Goal: Task Accomplishment & Management: Manage account settings

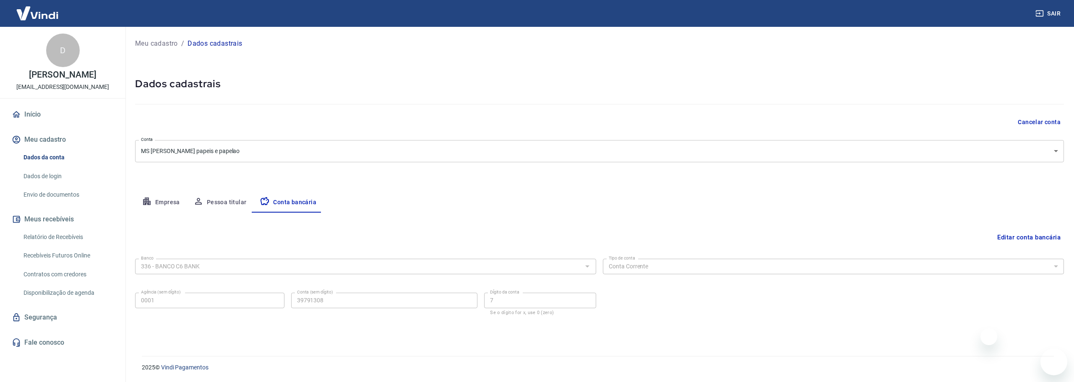
select select "1"
click at [1020, 241] on button "Editar conta bancária" at bounding box center [1029, 237] width 70 height 16
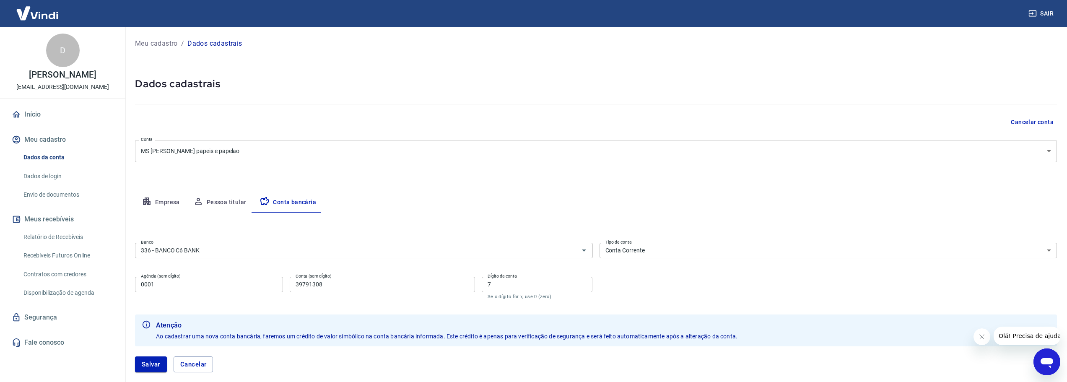
click at [57, 139] on button "Meu cadastro" at bounding box center [62, 139] width 105 height 18
click at [48, 157] on link "Dados da conta" at bounding box center [67, 157] width 95 height 17
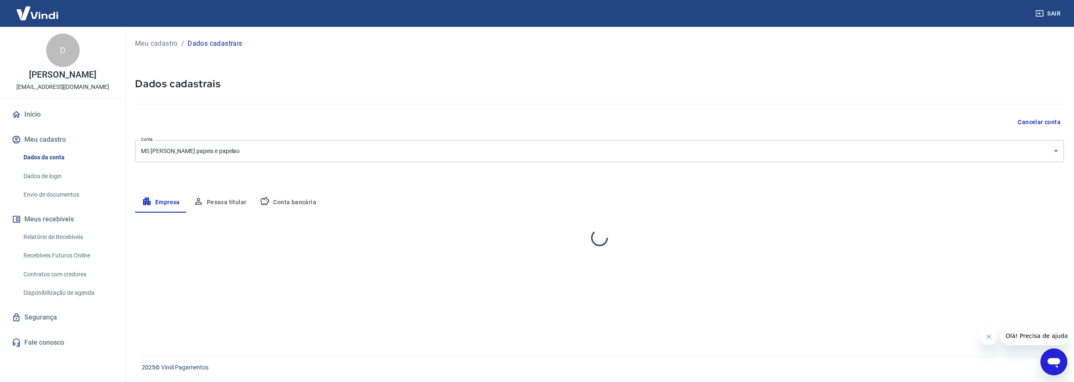
select select "SP"
select select "business"
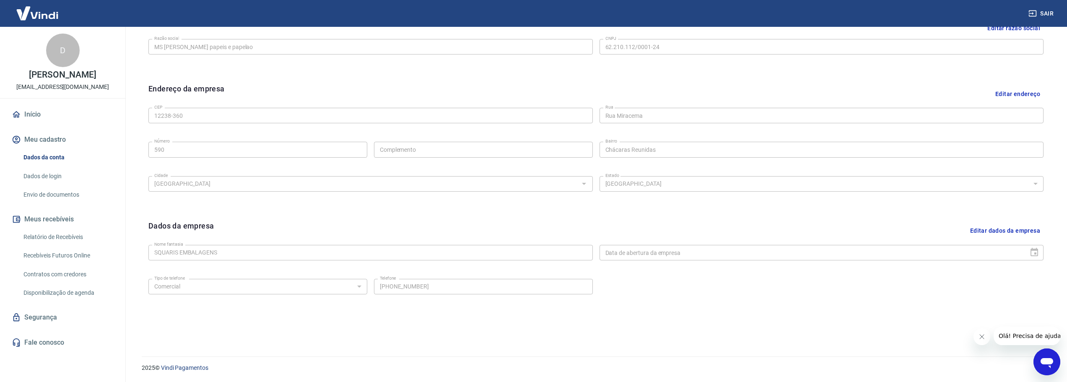
scroll to position [223, 0]
click at [1021, 234] on button "Editar dados da empresa" at bounding box center [1005, 230] width 77 height 21
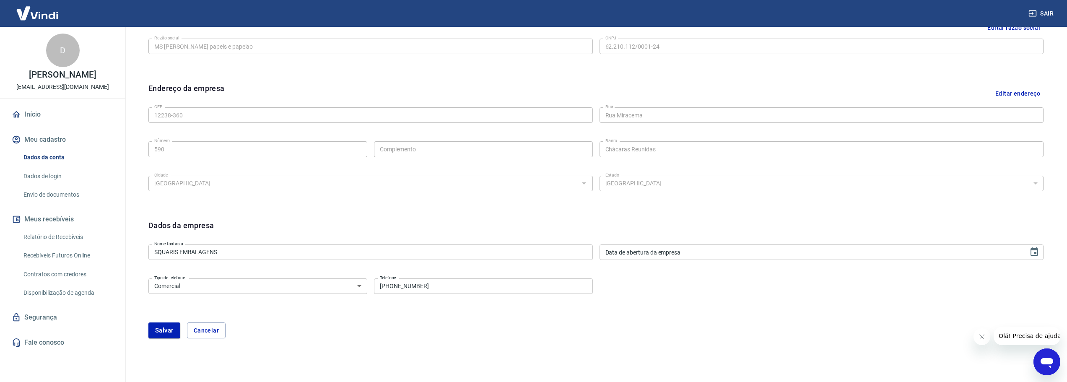
click at [803, 304] on div "Tipo de telefone Residencial Comercial Tipo de telefone Telefone (12) 99679-587…" at bounding box center [595, 292] width 895 height 34
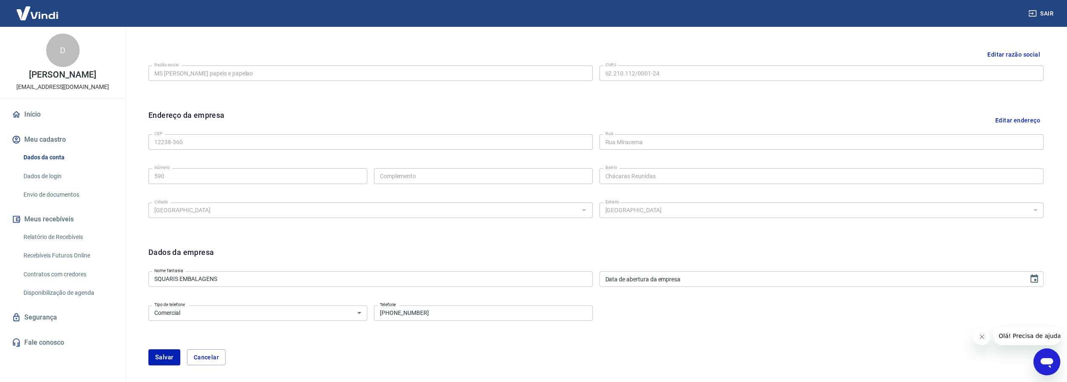
scroll to position [181, 0]
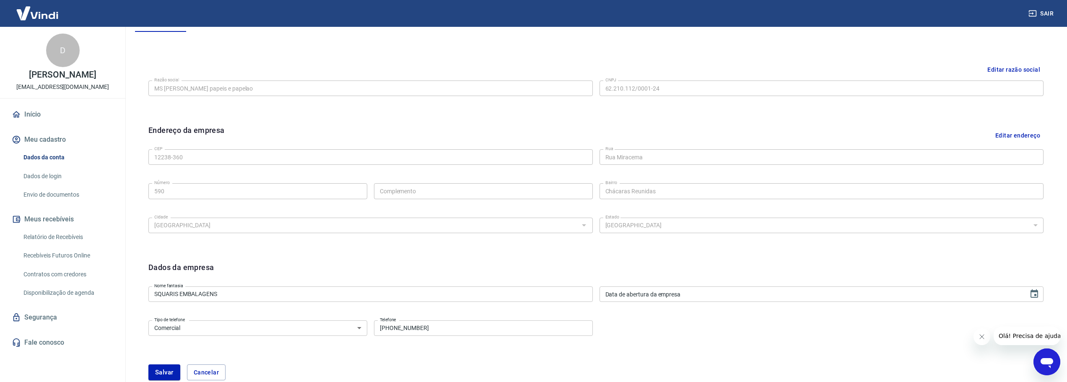
click at [52, 159] on link "Dados da conta" at bounding box center [67, 157] width 95 height 17
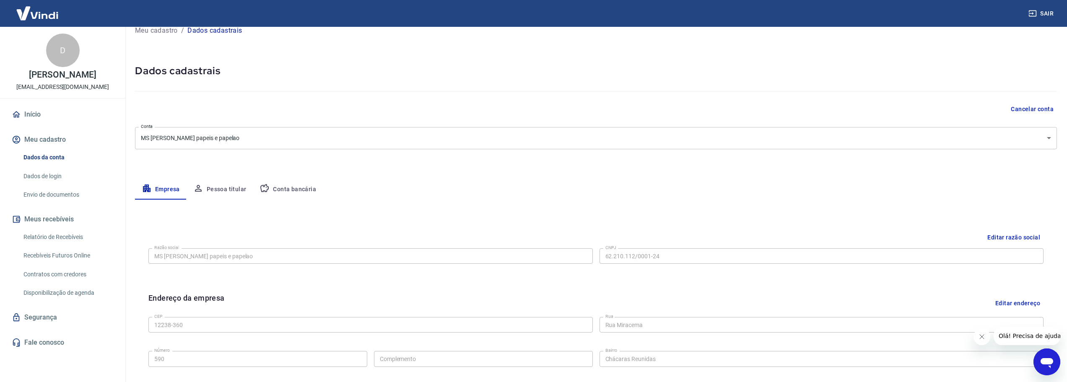
click at [227, 192] on button "Pessoa titular" at bounding box center [220, 189] width 67 height 20
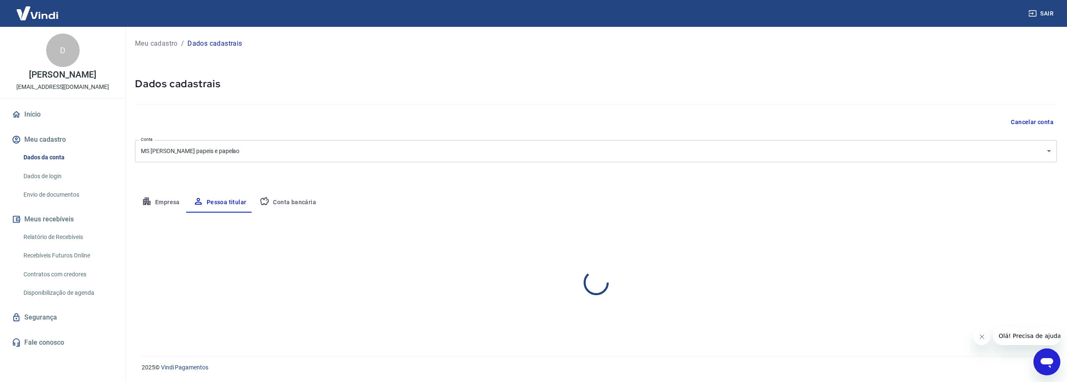
scroll to position [0, 0]
click at [286, 199] on button "Conta bancária" at bounding box center [288, 202] width 70 height 20
select select "1"
click at [182, 200] on button "Empresa" at bounding box center [161, 202] width 52 height 20
select select "SP"
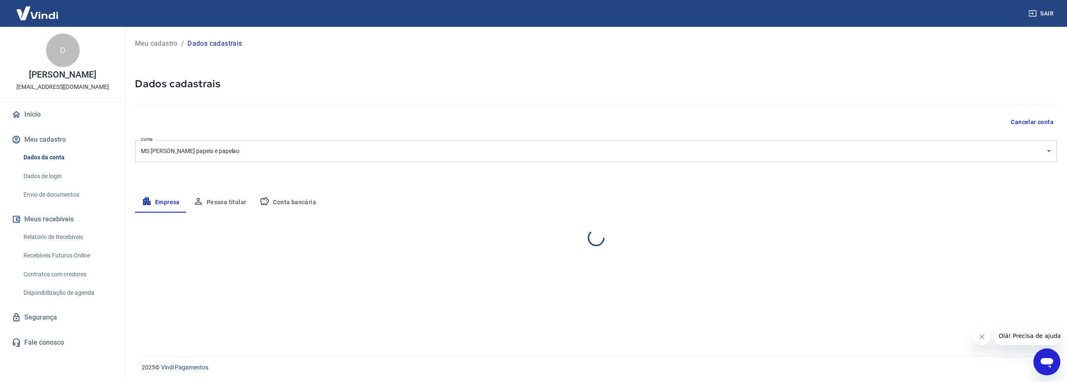
select select "business"
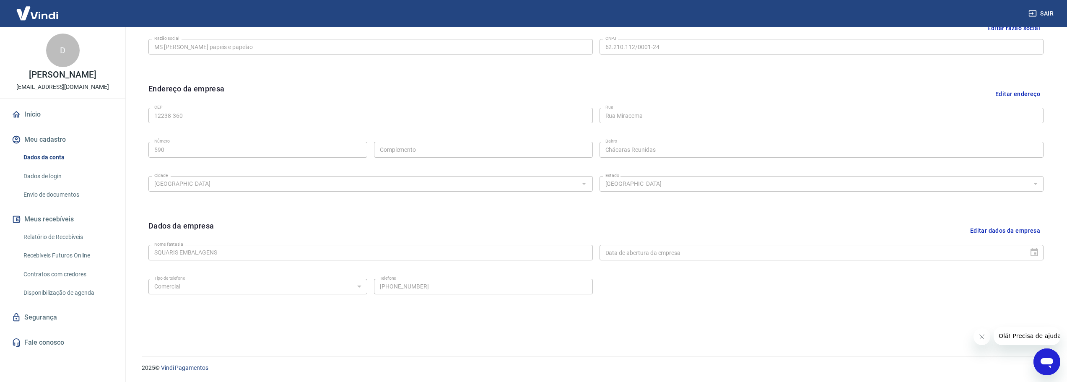
scroll to position [223, 0]
click at [95, 191] on link "Envio de documentos" at bounding box center [67, 194] width 95 height 17
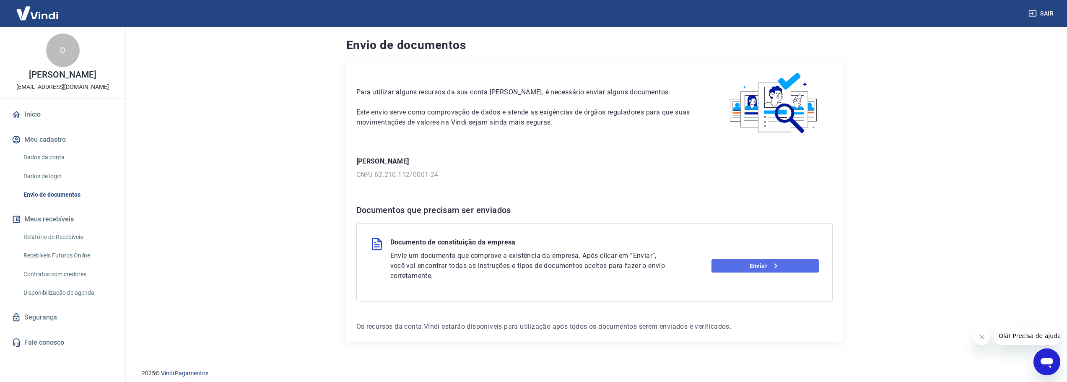
click at [755, 263] on link "Enviar" at bounding box center [765, 265] width 107 height 13
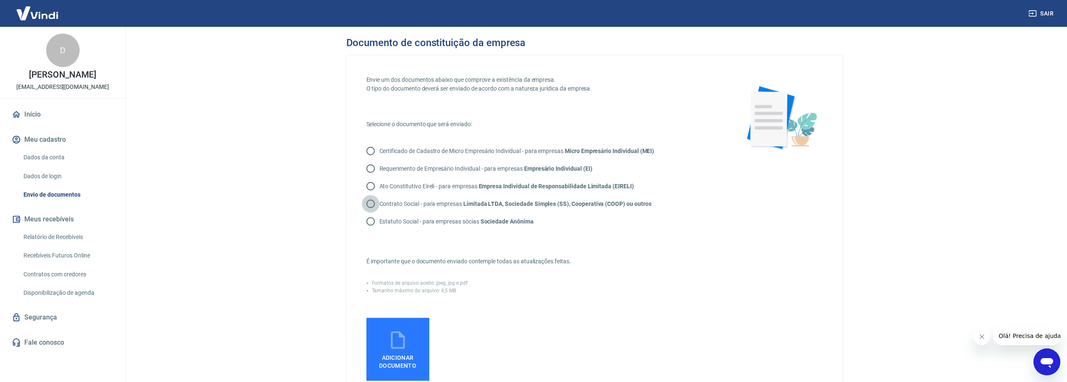
click at [377, 205] on input "Contrato Social - para empresas Limitada LTDA, Sociedade Simples (SS), Cooperat…" at bounding box center [371, 204] width 18 height 18
radio input "true"
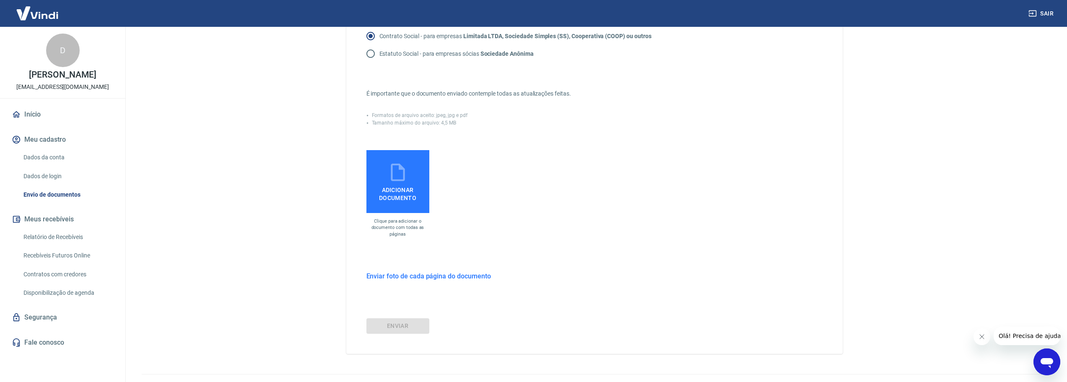
scroll to position [186, 0]
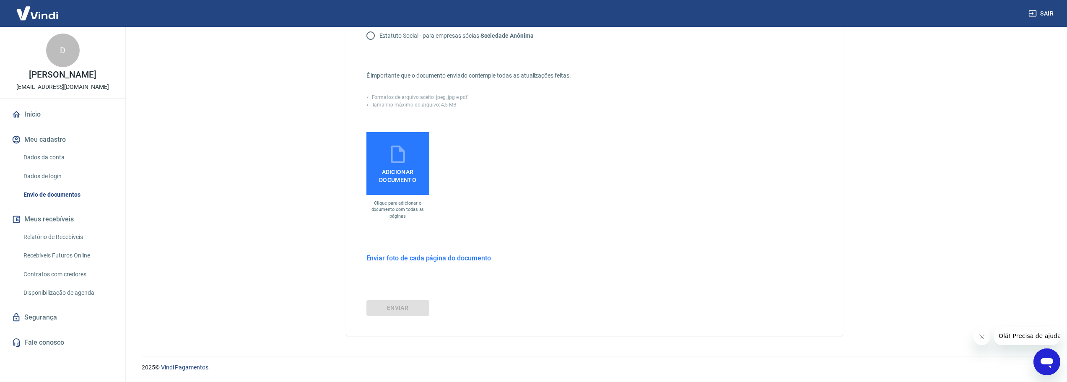
click at [400, 178] on span "Adicionar documento" at bounding box center [398, 174] width 56 height 19
click at [0, 0] on input "Adicionar documento" at bounding box center [0, 0] width 0 height 0
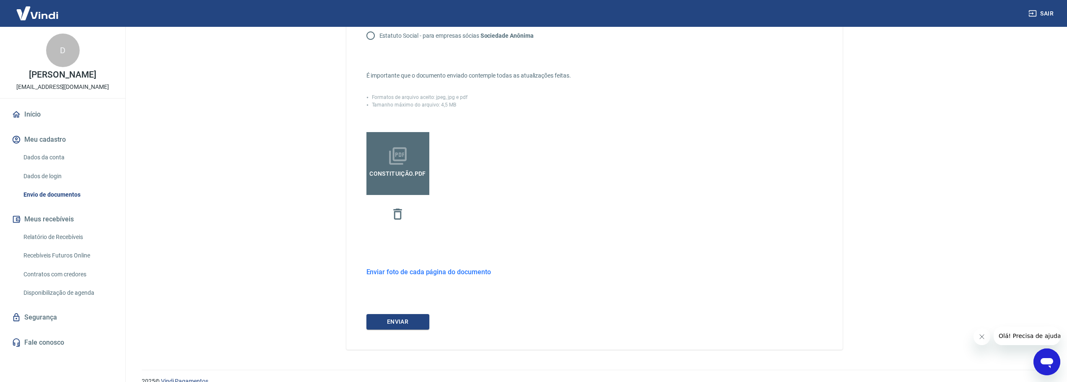
click at [451, 274] on h6 "Enviar foto de cada página do documento" at bounding box center [429, 272] width 125 height 10
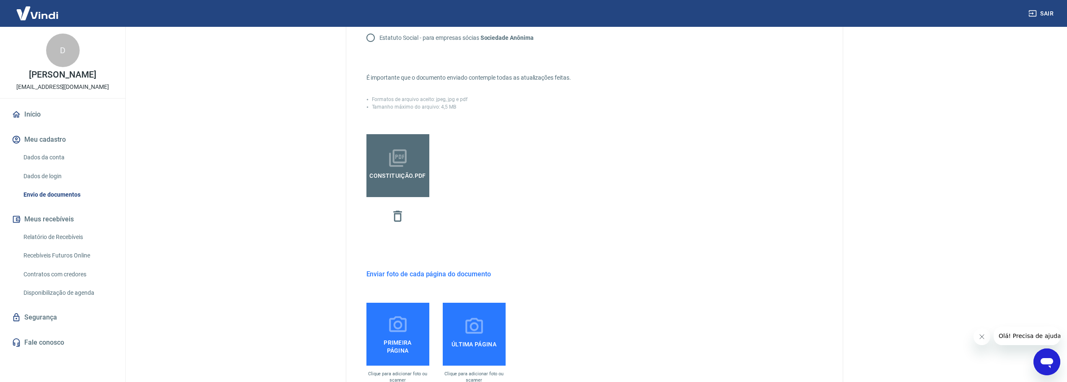
scroll to position [304, 0]
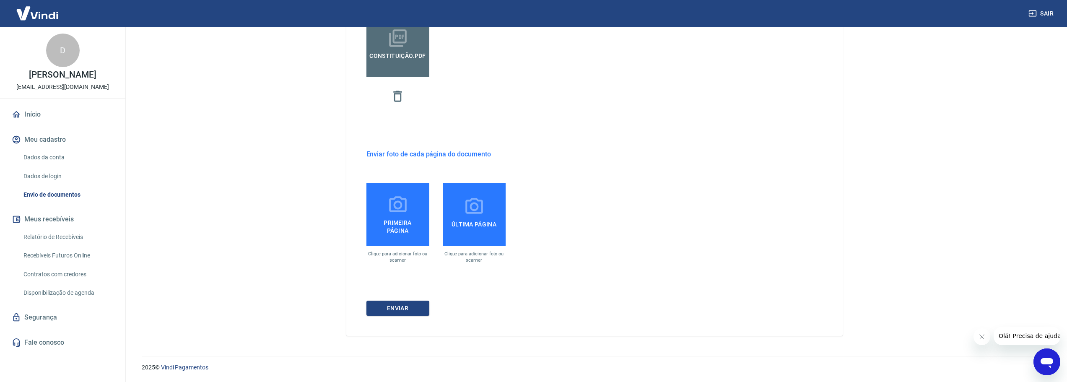
click at [410, 228] on span "Primeira página" at bounding box center [398, 225] width 56 height 19
click at [0, 0] on input "Primeira página" at bounding box center [0, 0] width 0 height 0
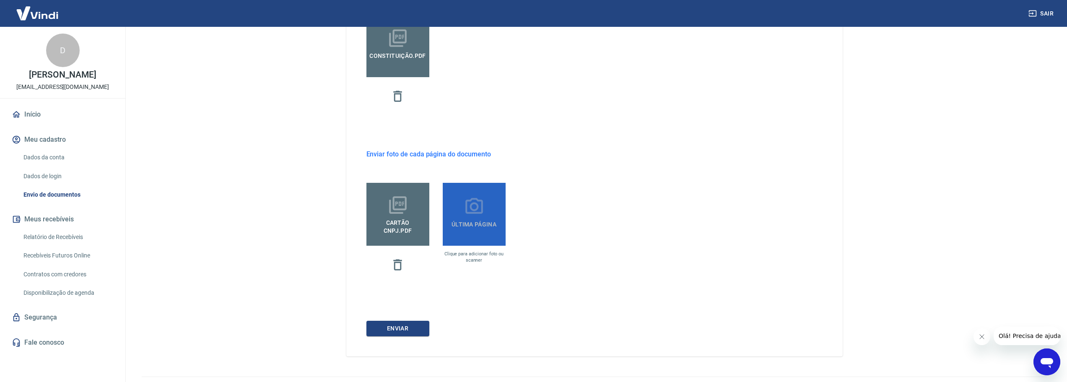
click at [453, 231] on span "Última página" at bounding box center [474, 224] width 52 height 15
click at [0, 0] on input "Última página" at bounding box center [0, 0] width 0 height 0
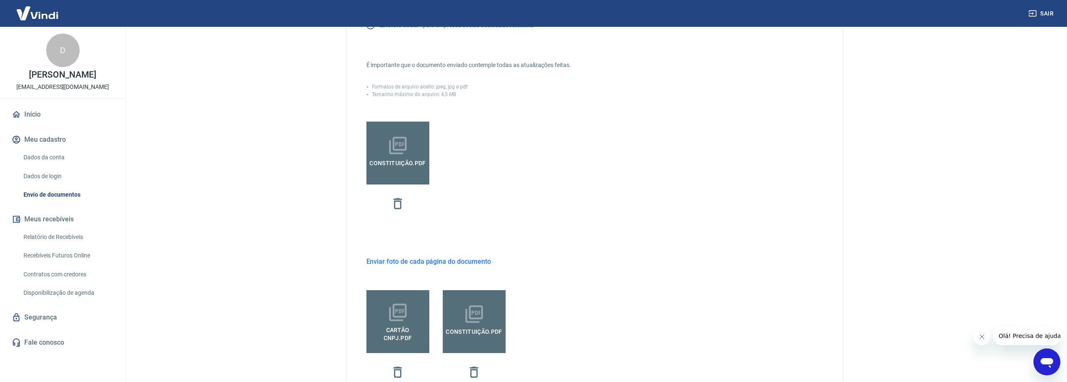
scroll to position [324, 0]
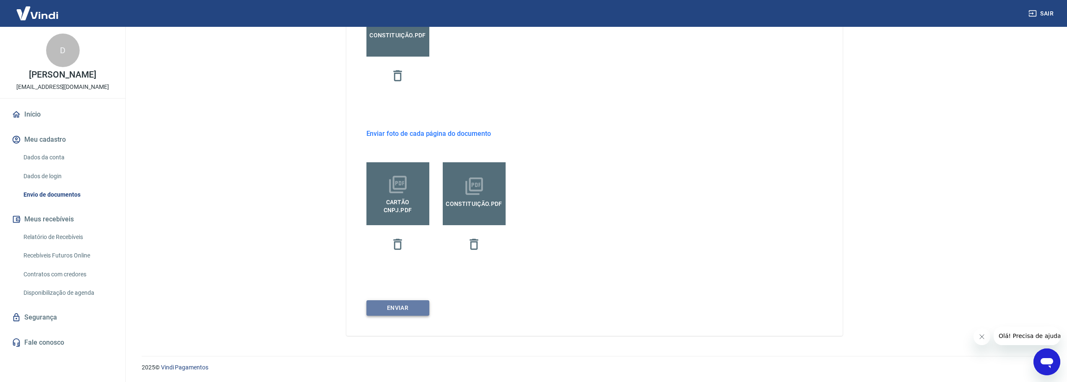
click at [396, 311] on button "ENVIAR" at bounding box center [398, 308] width 63 height 16
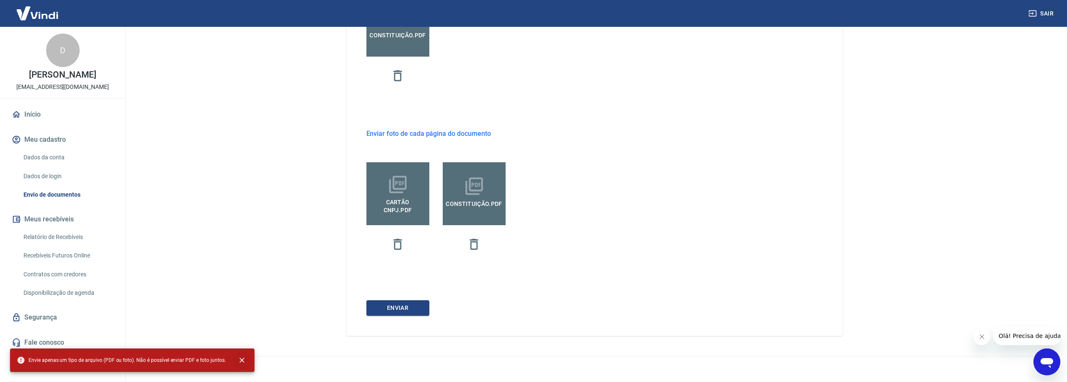
click at [238, 356] on icon "close" at bounding box center [242, 360] width 8 height 8
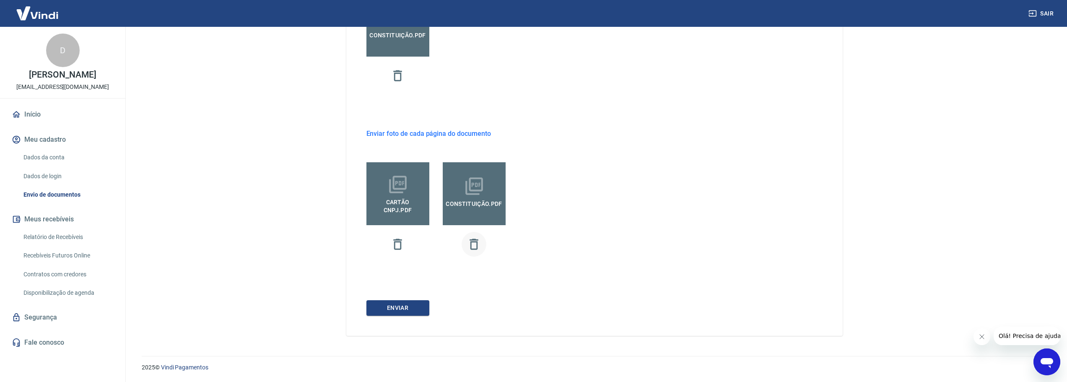
click at [474, 242] on icon "button" at bounding box center [474, 244] width 8 height 11
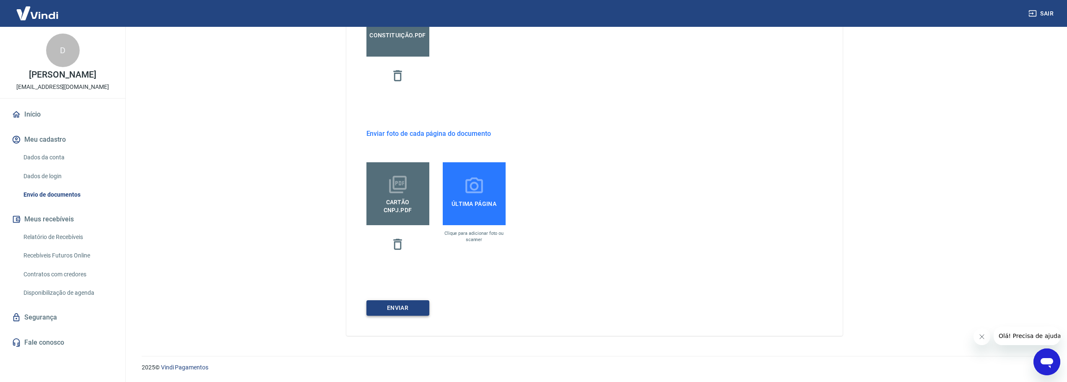
click at [415, 311] on button "ENVIAR" at bounding box center [398, 308] width 63 height 16
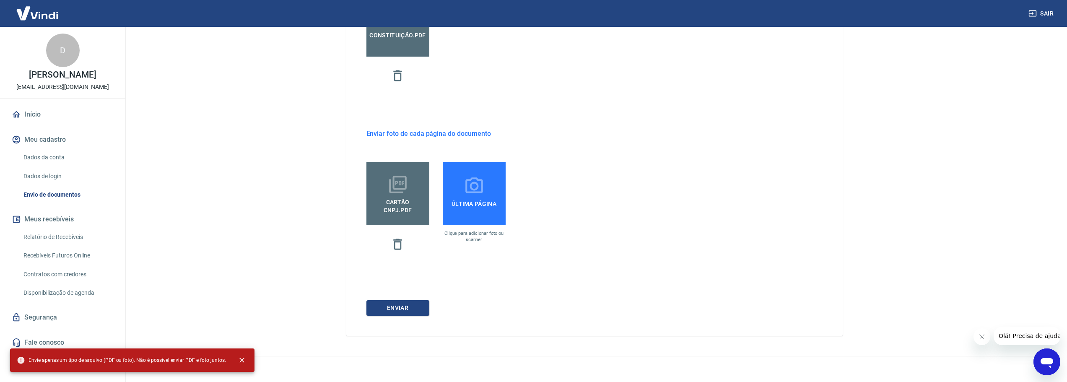
click at [465, 281] on div "Envie um dos documentos abaixo que comprove a existência da empresa. O tipo do …" at bounding box center [594, 33] width 497 height 605
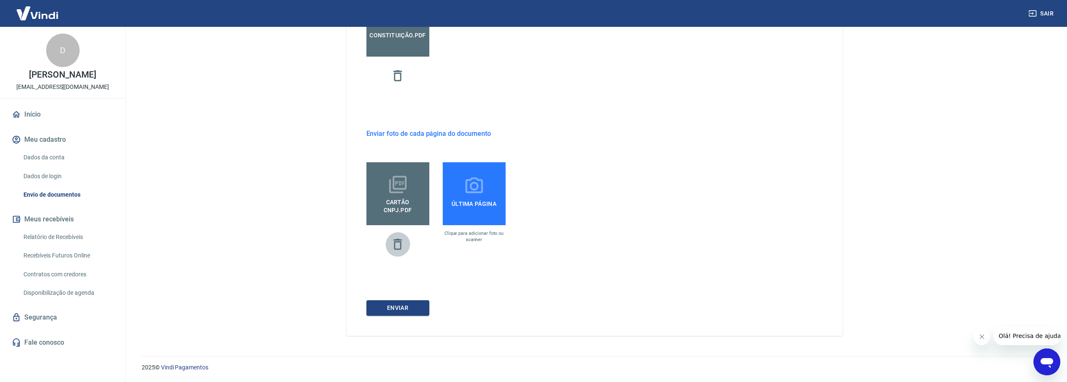
click at [403, 249] on icon "button" at bounding box center [397, 244] width 15 height 15
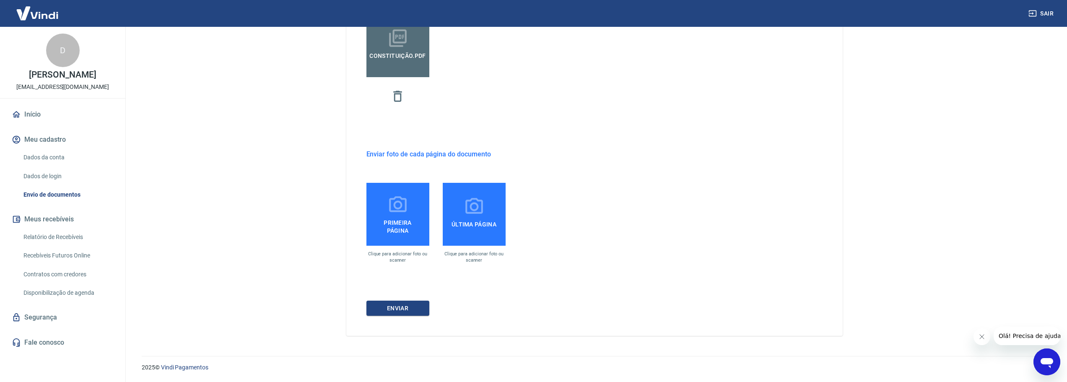
click at [374, 219] on span "Primeira página" at bounding box center [398, 225] width 56 height 19
click at [0, 0] on input "Primeira página" at bounding box center [0, 0] width 0 height 0
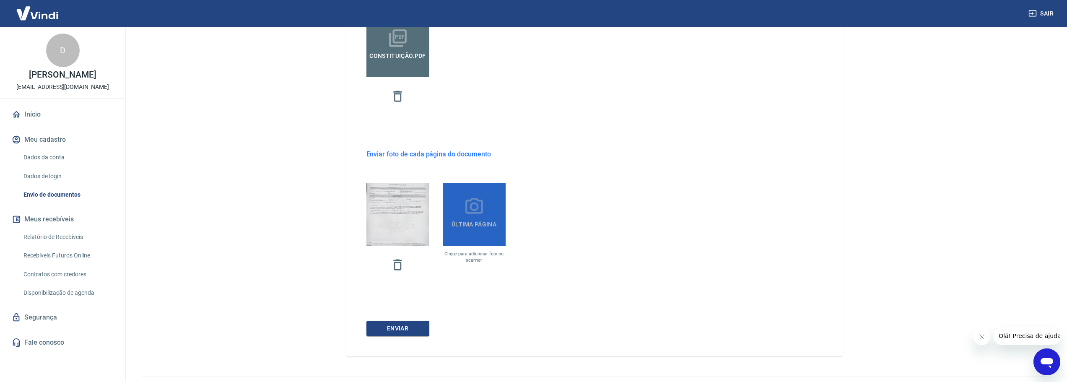
click at [479, 220] on span "Última página" at bounding box center [474, 224] width 52 height 15
click at [0, 0] on input "Última página" at bounding box center [0, 0] width 0 height 0
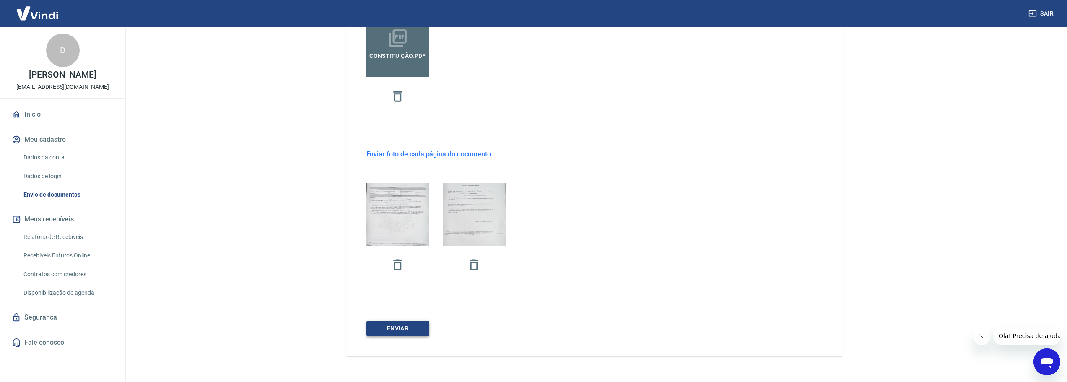
click at [403, 328] on button "ENVIAR" at bounding box center [398, 329] width 63 height 16
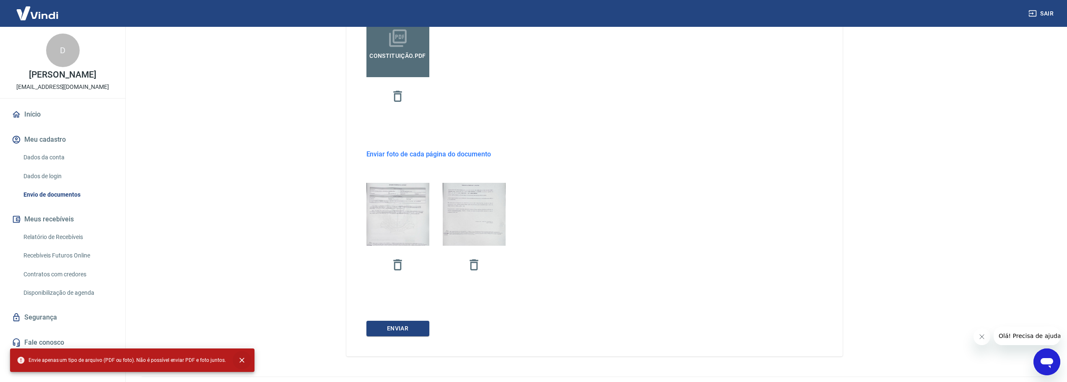
click at [239, 363] on icon "close" at bounding box center [242, 360] width 8 height 8
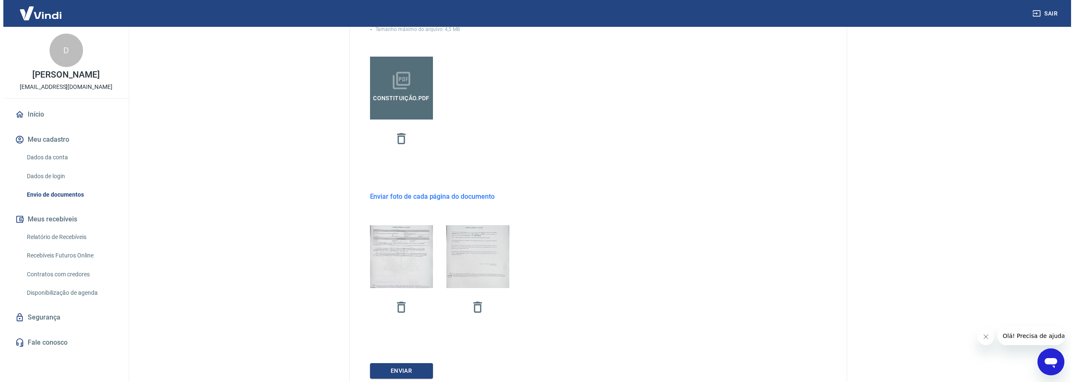
scroll to position [262, 0]
click at [395, 306] on icon "button" at bounding box center [397, 306] width 8 height 11
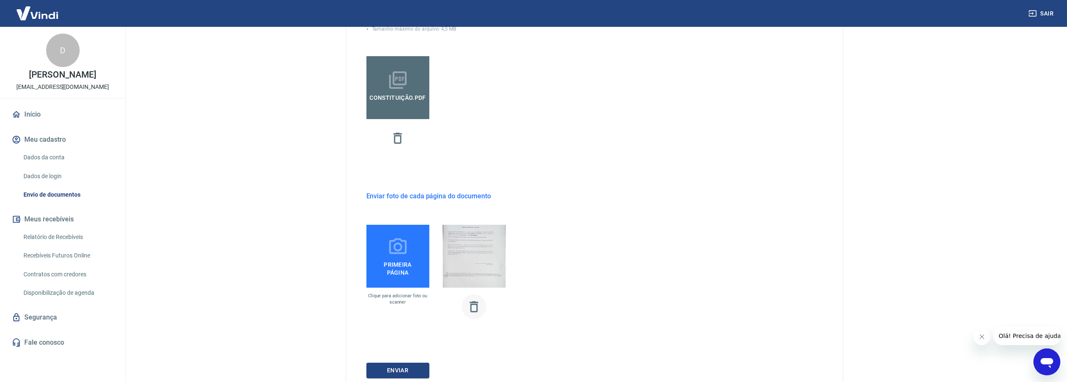
click at [471, 304] on icon "button" at bounding box center [474, 306] width 15 height 15
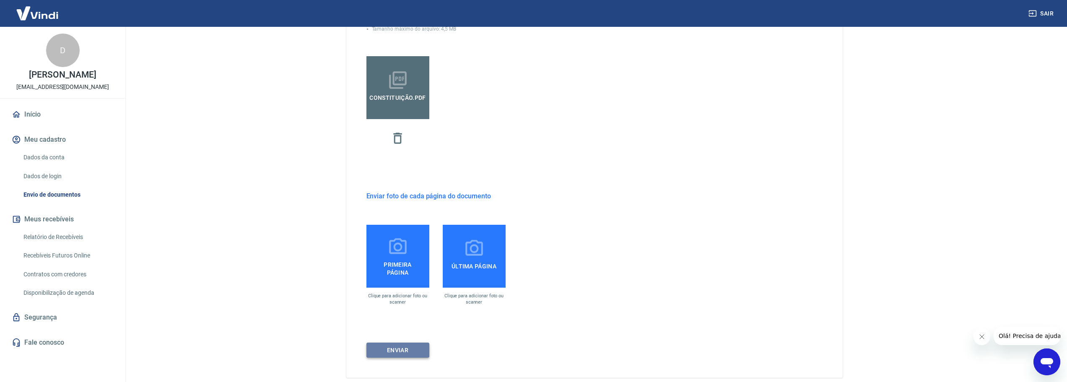
click at [403, 351] on button "ENVIAR" at bounding box center [398, 351] width 63 height 16
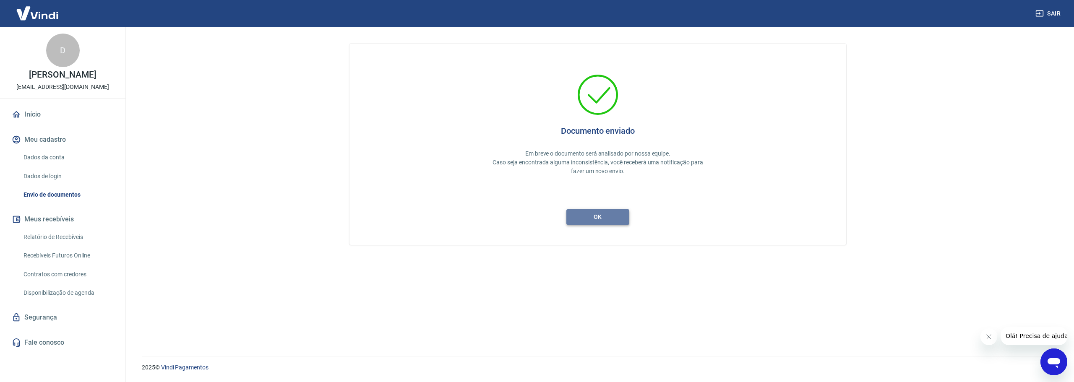
click at [603, 214] on button "ok" at bounding box center [597, 217] width 63 height 16
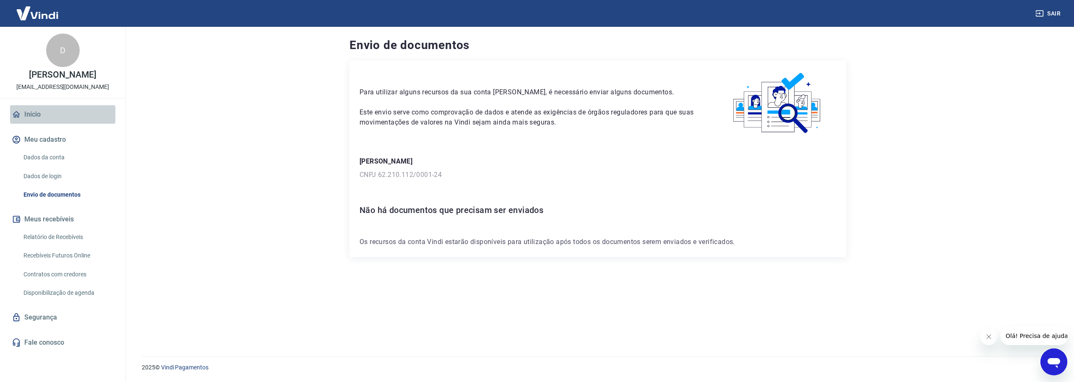
click at [30, 114] on link "Início" at bounding box center [62, 114] width 105 height 18
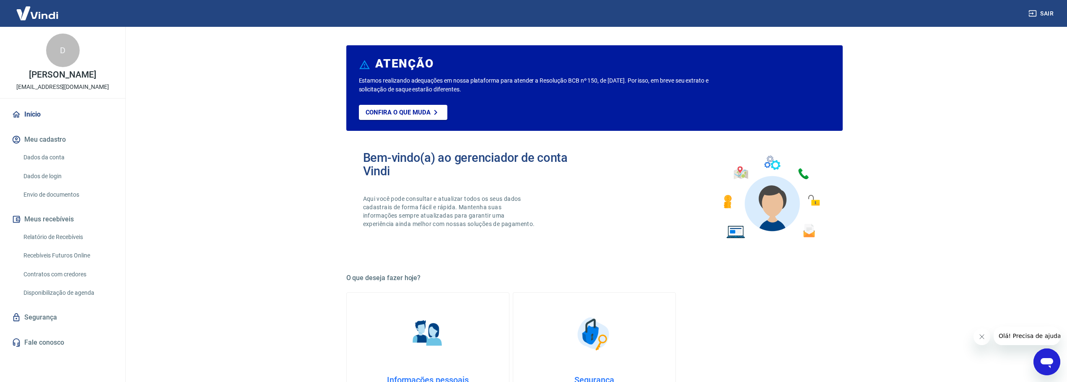
drag, startPoint x: 200, startPoint y: 228, endPoint x: 208, endPoint y: 104, distance: 124.4
click at [200, 228] on main "ATENÇÃO Estamos realizando adequações em nossa plataforma para atender a Resolu…" at bounding box center [595, 204] width 946 height 355
